Goal: Task Accomplishment & Management: Use online tool/utility

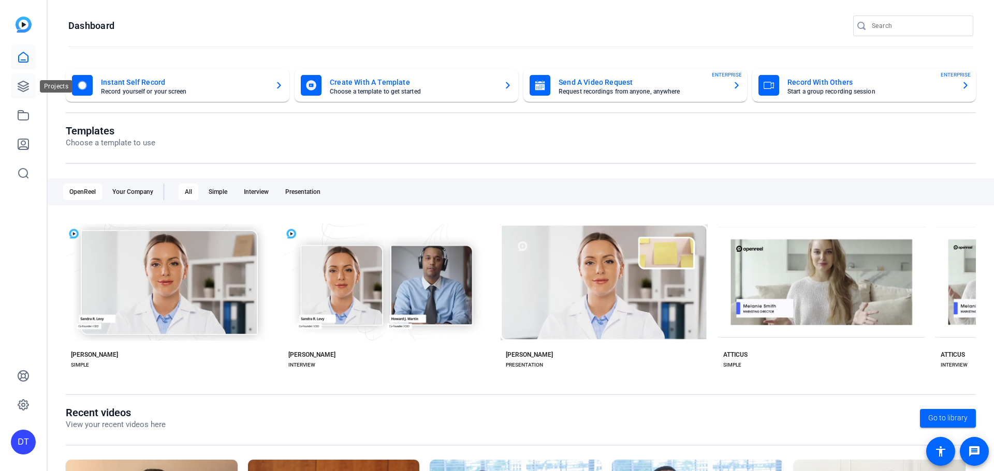
click at [28, 85] on icon at bounding box center [23, 86] width 12 height 12
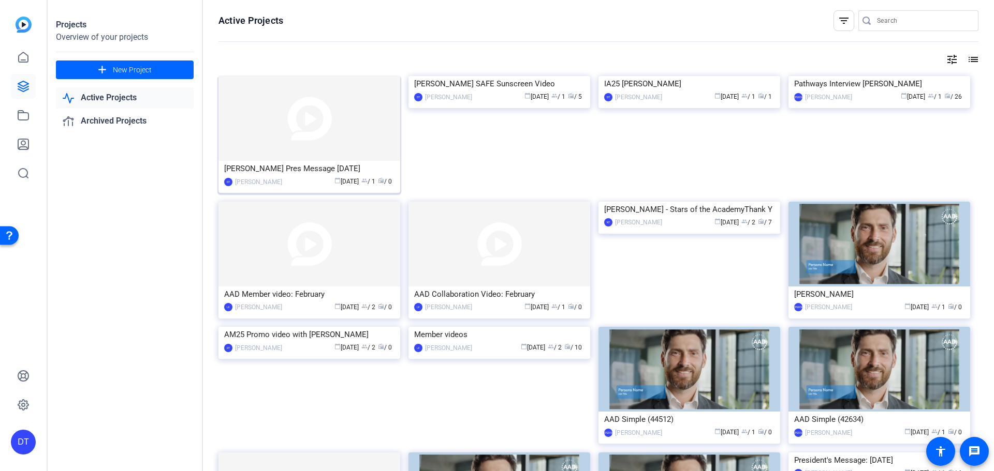
click at [342, 126] on img at bounding box center [309, 118] width 182 height 85
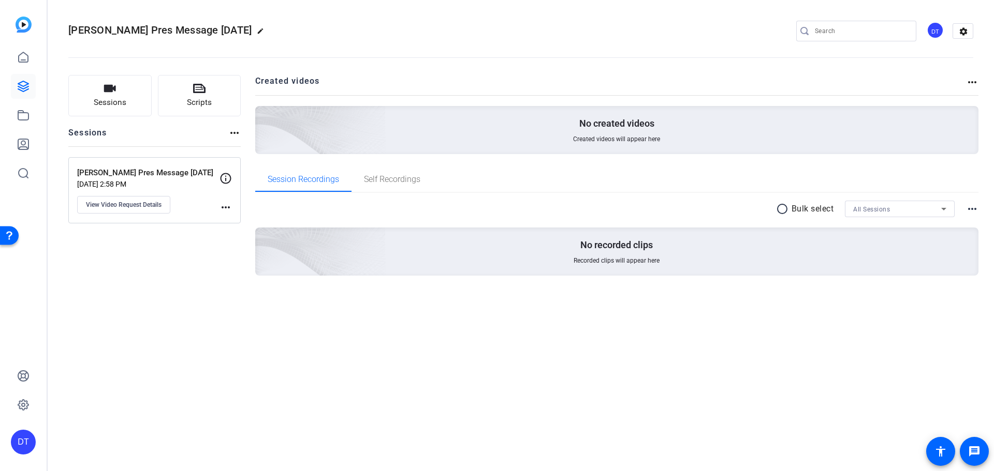
click at [186, 281] on div "Sessions Scripts Sessions more_horiz [PERSON_NAME] Pres Message [DATE] [DATE] 2…" at bounding box center [154, 192] width 172 height 234
click at [143, 204] on span "View Video Request Details" at bounding box center [124, 205] width 76 height 8
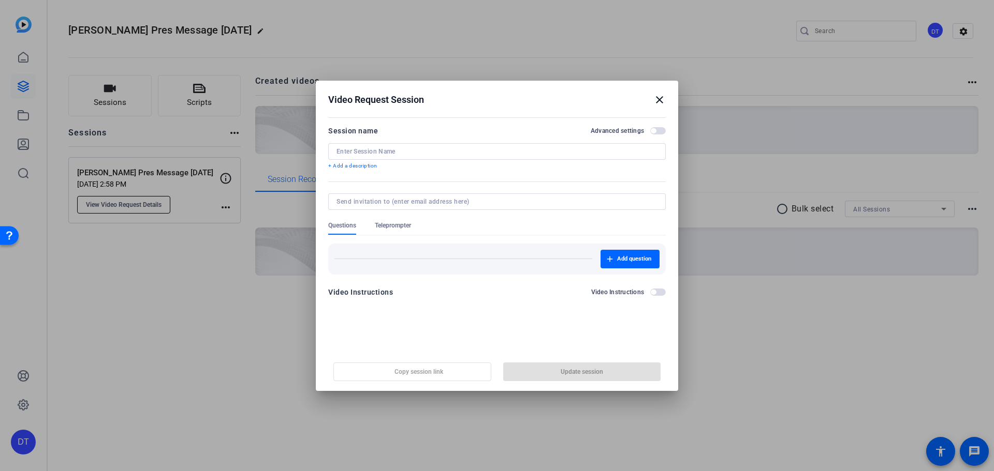
type input "[PERSON_NAME] Pres Message [DATE]"
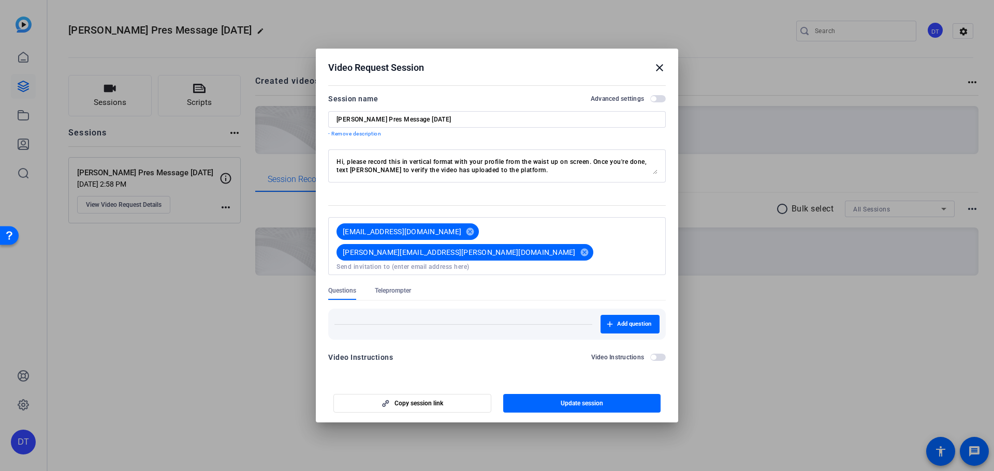
click at [394, 287] on span "Teleprompter" at bounding box center [393, 291] width 36 height 8
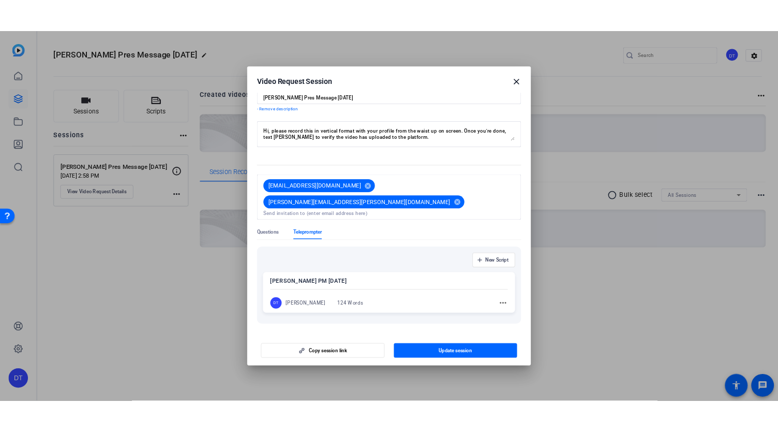
scroll to position [48, 0]
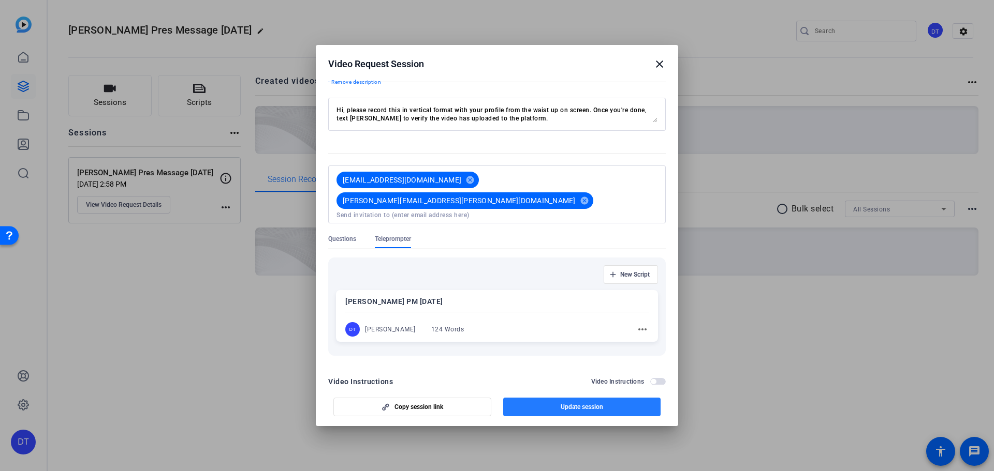
click at [553, 405] on span "button" at bounding box center [582, 407] width 158 height 25
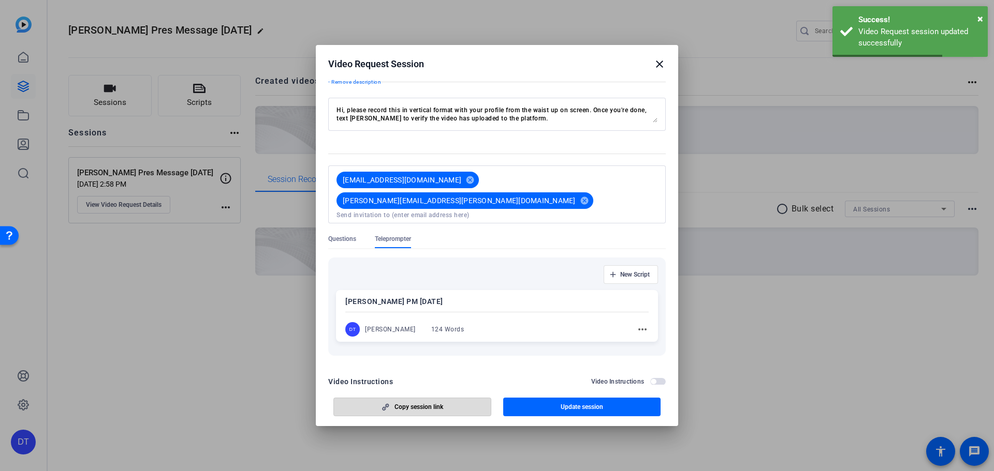
click at [430, 404] on span "Copy session link" at bounding box center [418, 407] width 49 height 8
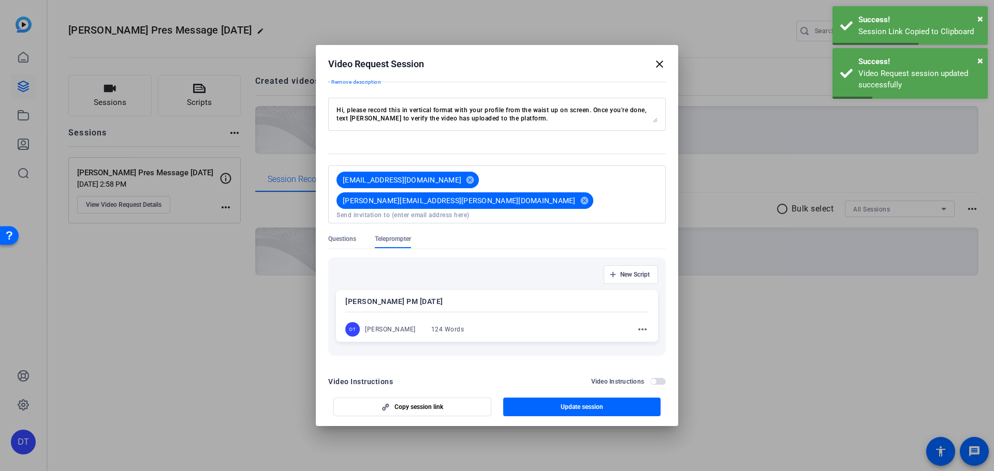
click at [658, 65] on mat-icon "close" at bounding box center [659, 64] width 12 height 12
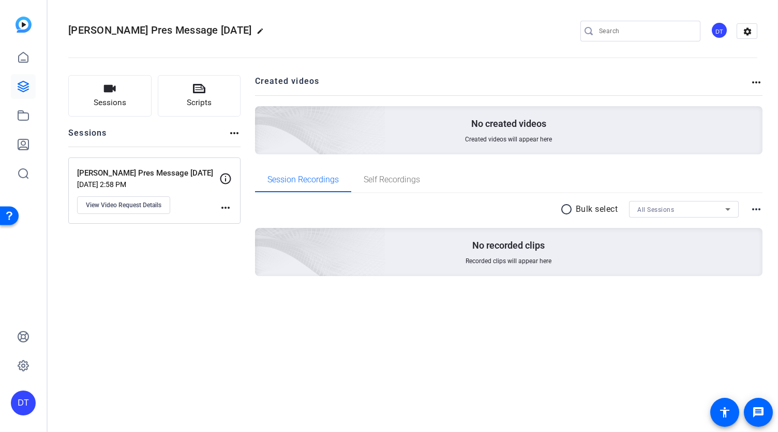
click at [134, 302] on div "Sessions Scripts Sessions more_horiz [PERSON_NAME] Pres Message [DATE] [DATE] 2…" at bounding box center [154, 192] width 172 height 234
click at [561, 344] on div "[PERSON_NAME] Pres Message [DATE] edit DT settings Sessions Scripts Sessions mo…" at bounding box center [413, 216] width 731 height 432
click at [500, 346] on div "[PERSON_NAME] Pres Message [DATE] edit DT settings Sessions Scripts Sessions mo…" at bounding box center [413, 216] width 731 height 432
click at [432, 42] on openreel-divider-bar at bounding box center [412, 55] width 689 height 32
click at [116, 274] on div "Sessions Scripts Sessions more_horiz [PERSON_NAME] Pres Message [DATE] [DATE] 2…" at bounding box center [154, 192] width 172 height 234
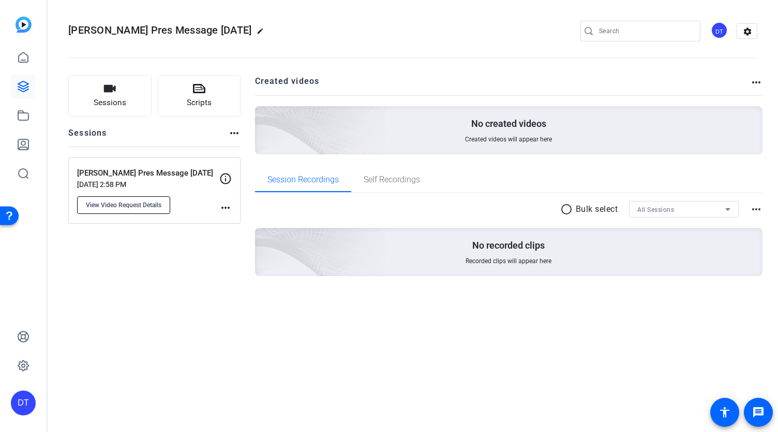
click at [128, 205] on span "View Video Request Details" at bounding box center [124, 205] width 76 height 8
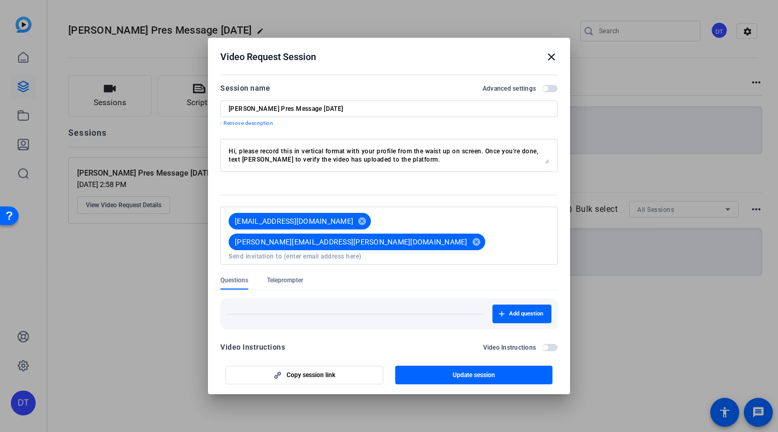
click at [558, 50] on h2 "Video Request Session close" at bounding box center [389, 55] width 362 height 34
click at [551, 68] on h2 "Video Request Session close" at bounding box center [389, 55] width 362 height 34
click at [551, 62] on mat-icon "close" at bounding box center [551, 57] width 12 height 12
